Goal: Navigation & Orientation: Find specific page/section

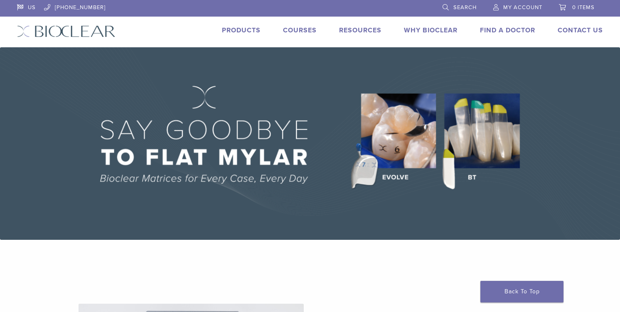
click at [484, 138] on img at bounding box center [310, 143] width 620 height 193
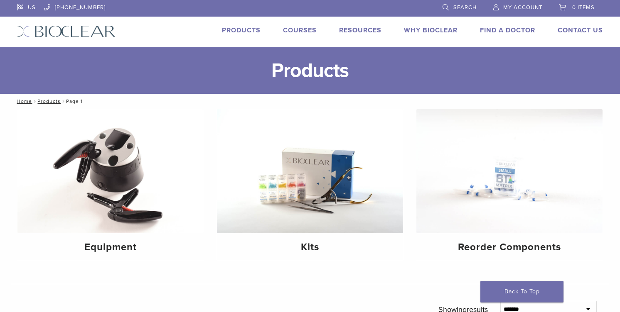
scroll to position [89, 0]
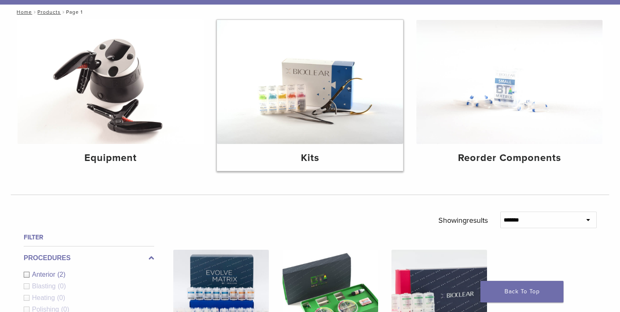
click at [315, 90] on img at bounding box center [310, 82] width 186 height 124
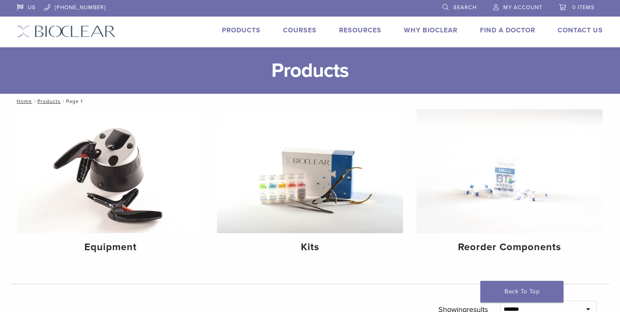
click at [241, 29] on link "Products" at bounding box center [241, 30] width 39 height 8
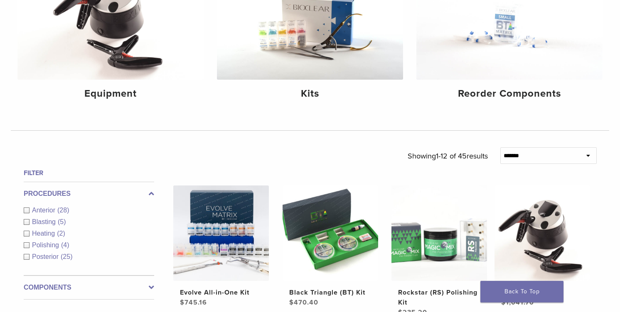
scroll to position [207, 0]
